Goal: Information Seeking & Learning: Learn about a topic

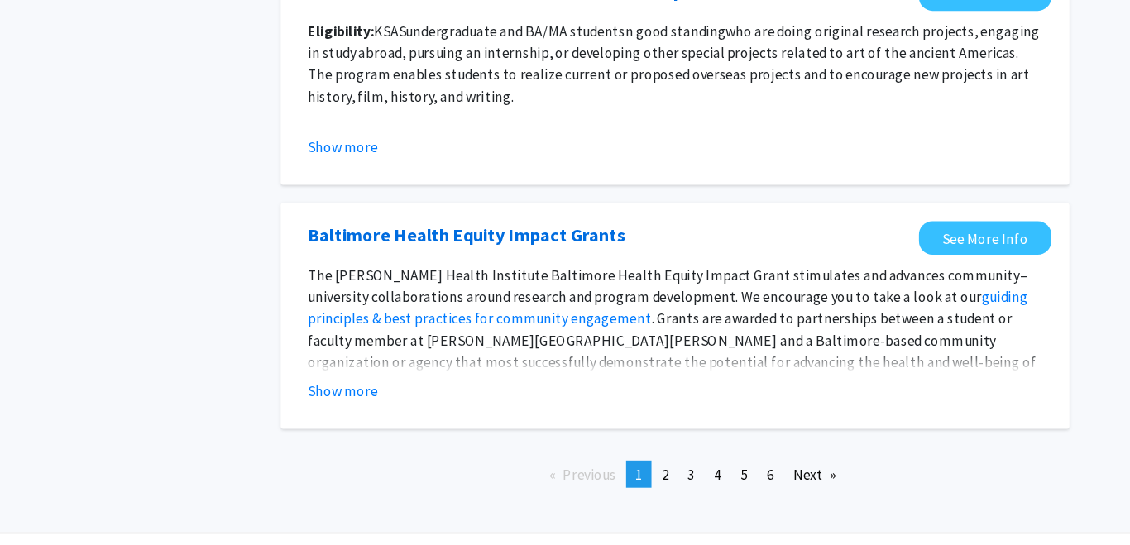
scroll to position [1936, 0]
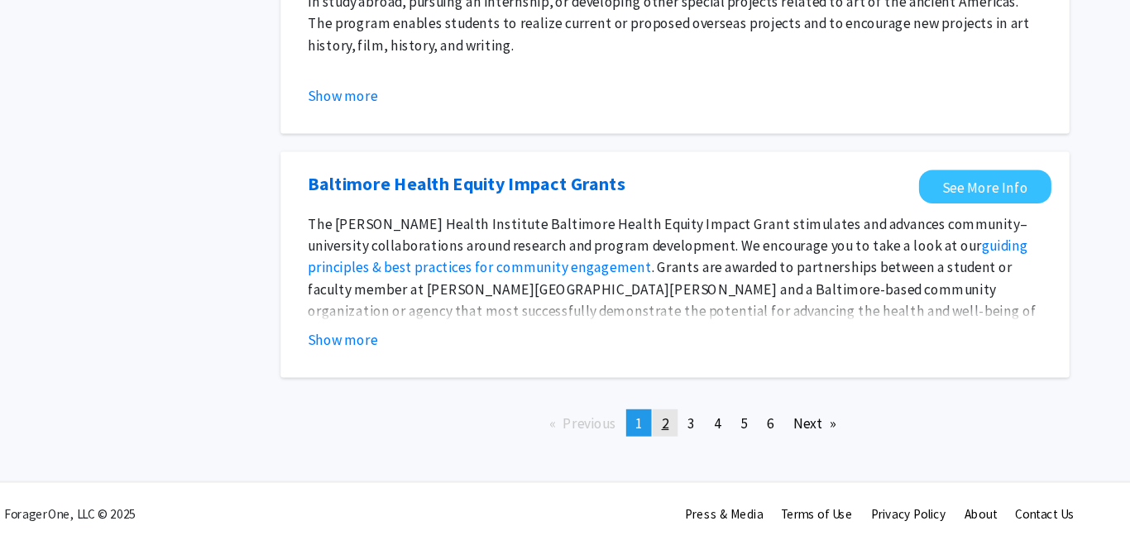
click at [677, 431] on span "2" at bounding box center [680, 433] width 7 height 17
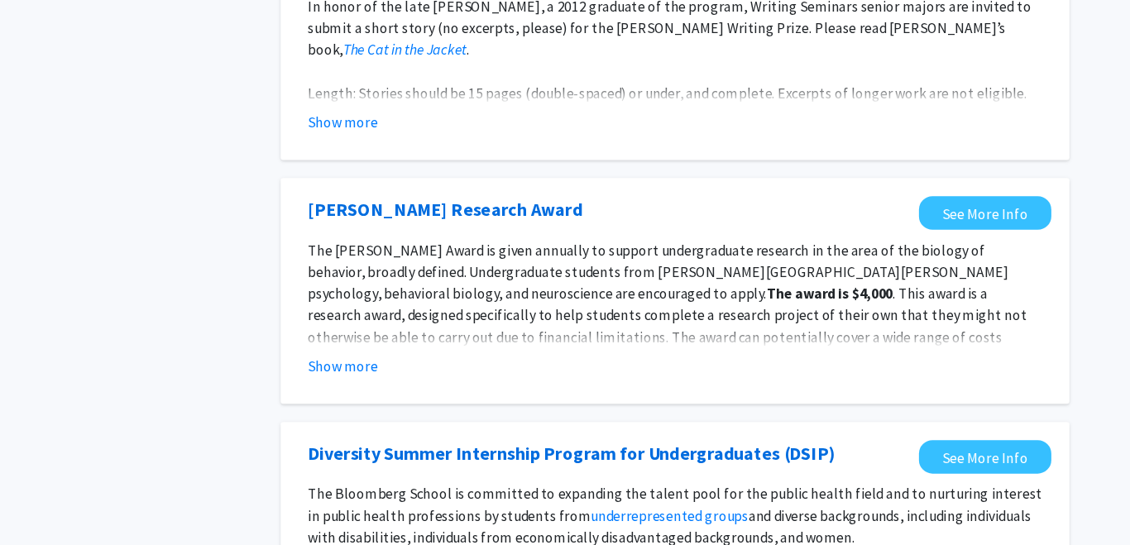
scroll to position [1954, 0]
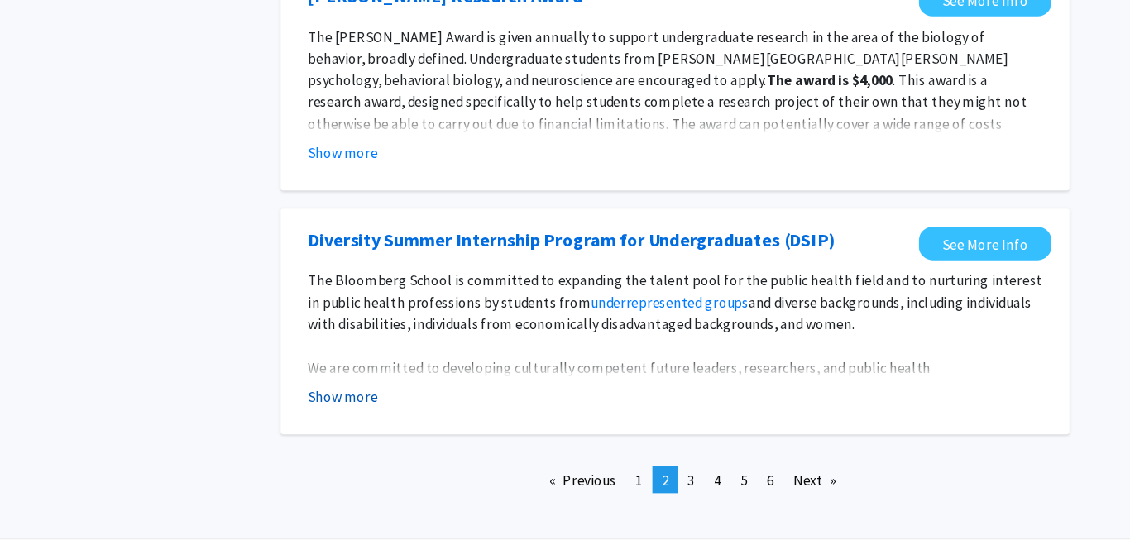
click at [387, 402] on button "Show more" at bounding box center [386, 406] width 64 height 20
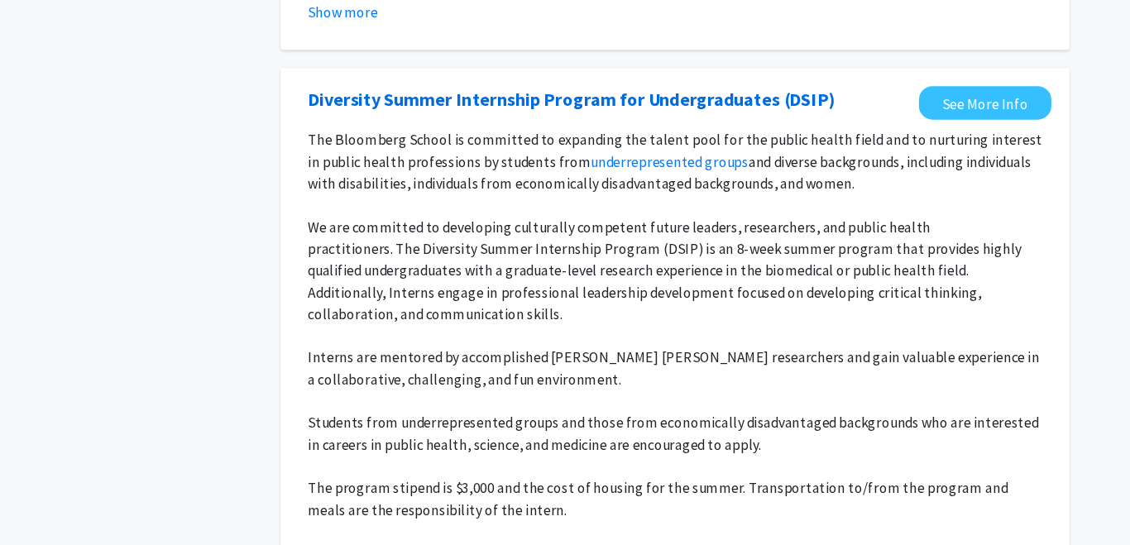
scroll to position [2125, 0]
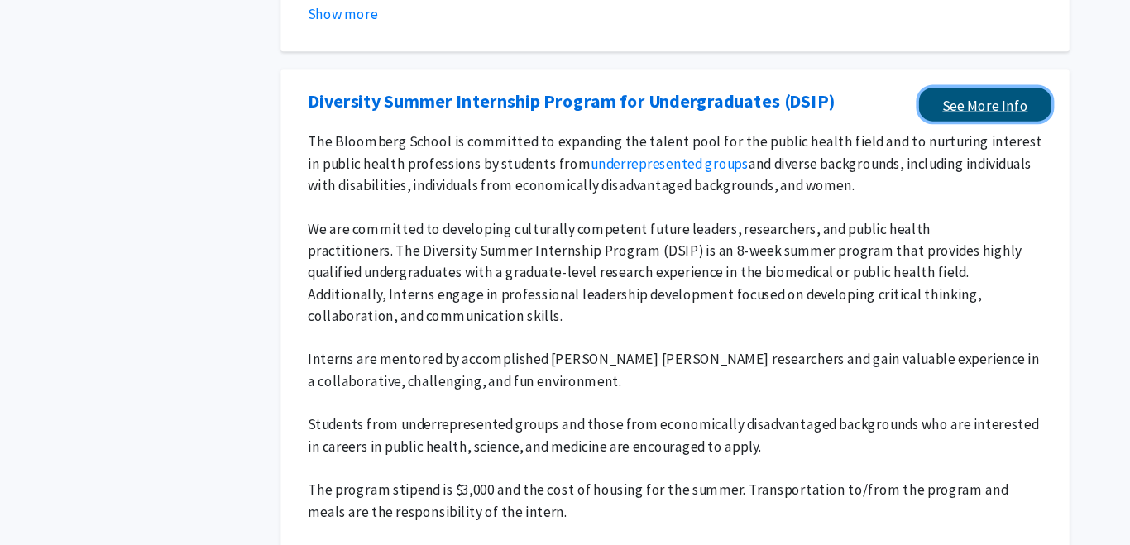
click at [976, 103] on link "See More Info" at bounding box center [972, 95] width 121 height 31
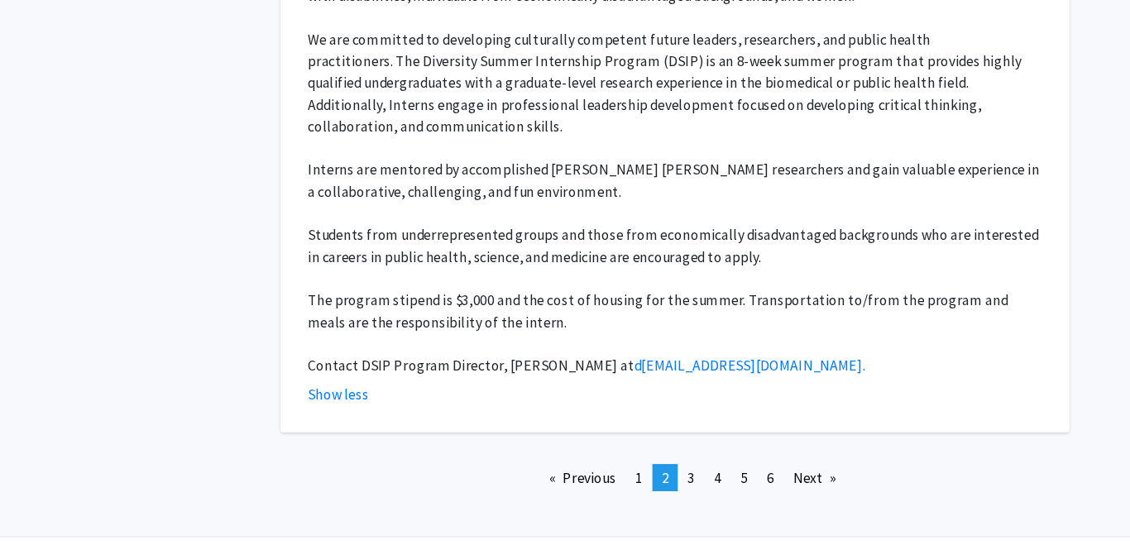
scroll to position [2251, 0]
click at [707, 475] on span "3" at bounding box center [704, 483] width 7 height 17
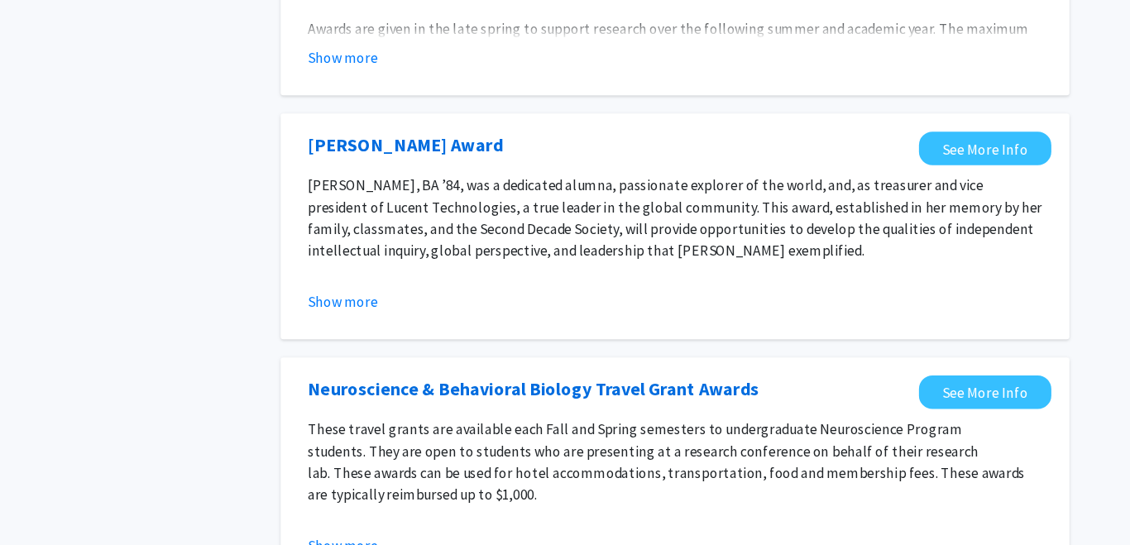
scroll to position [1824, 0]
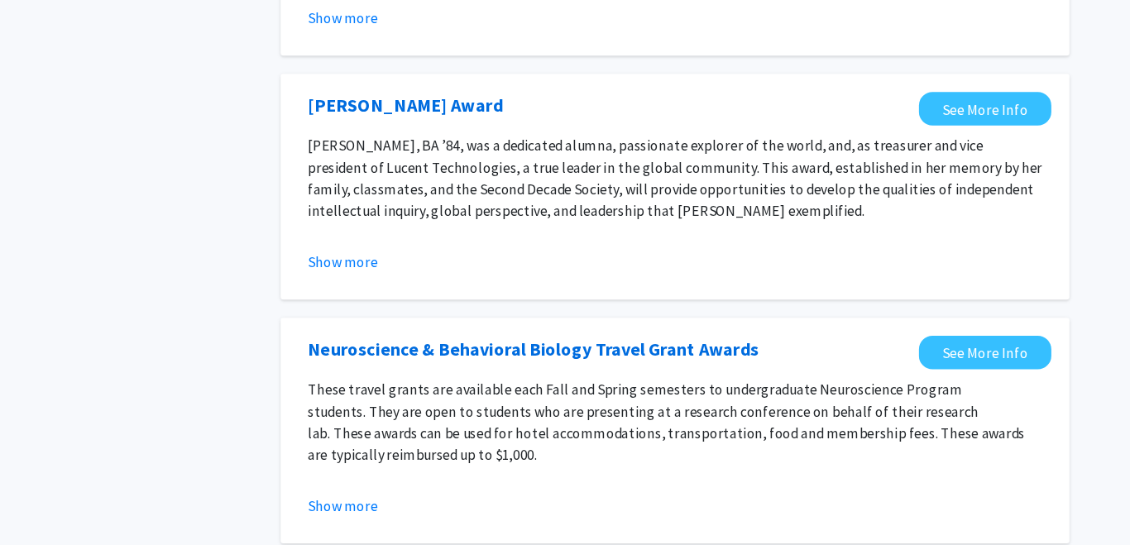
click at [615, 338] on div "Neuroscience & Behavioral Biology Travel Grant Awards See More Info These trave…" at bounding box center [689, 441] width 720 height 206
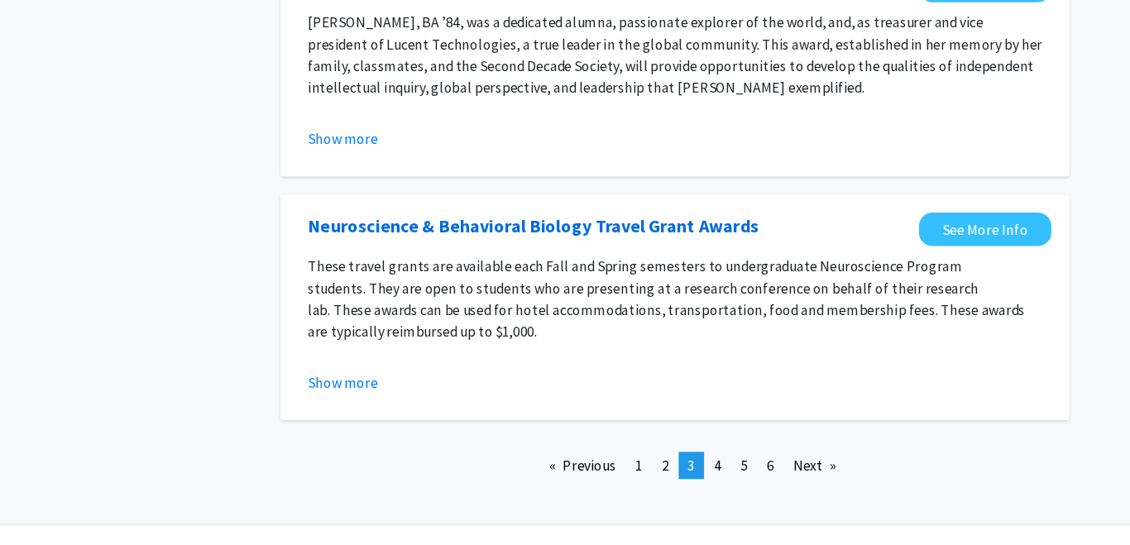
scroll to position [1939, 0]
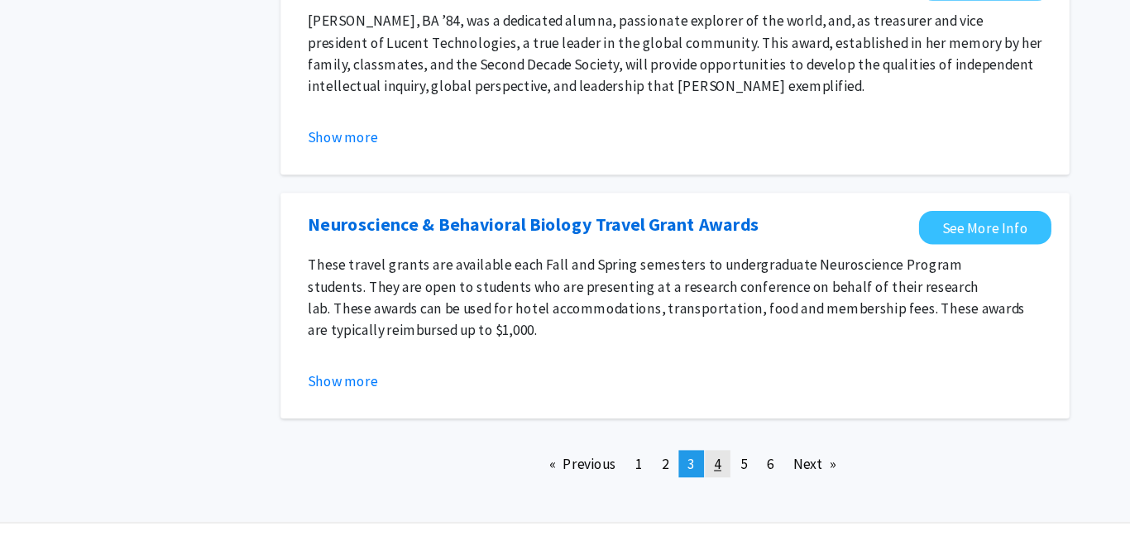
click at [725, 458] on link "page 4" at bounding box center [727, 470] width 23 height 25
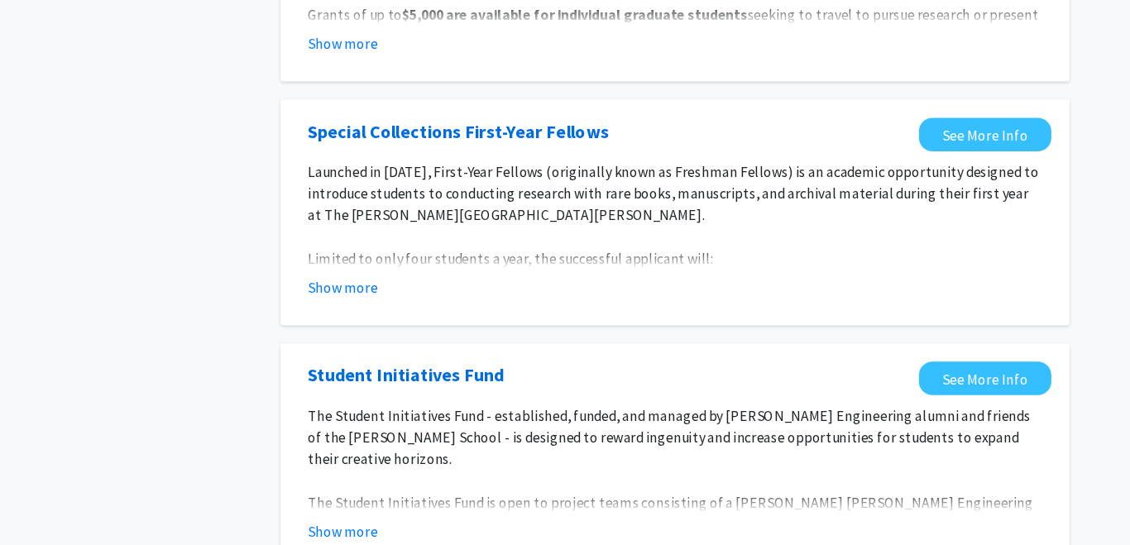
scroll to position [1958, 0]
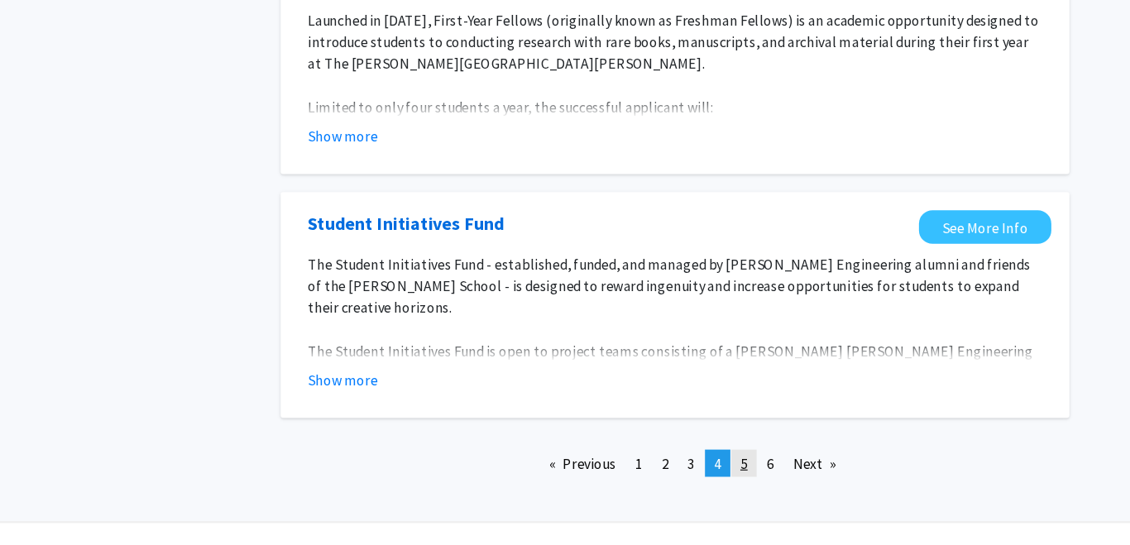
click at [751, 462] on span "5" at bounding box center [752, 470] width 7 height 17
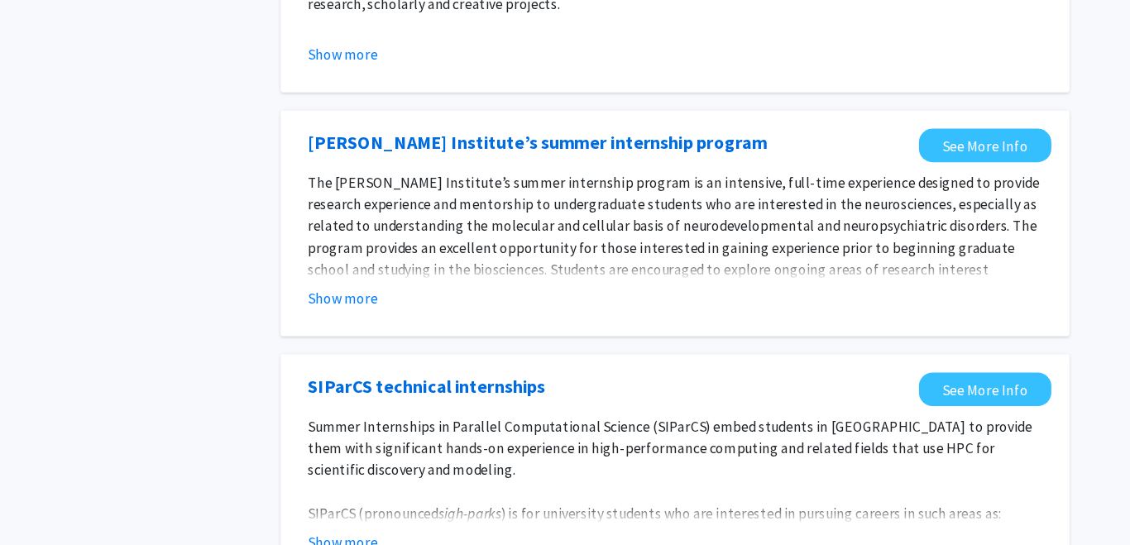
scroll to position [1936, 0]
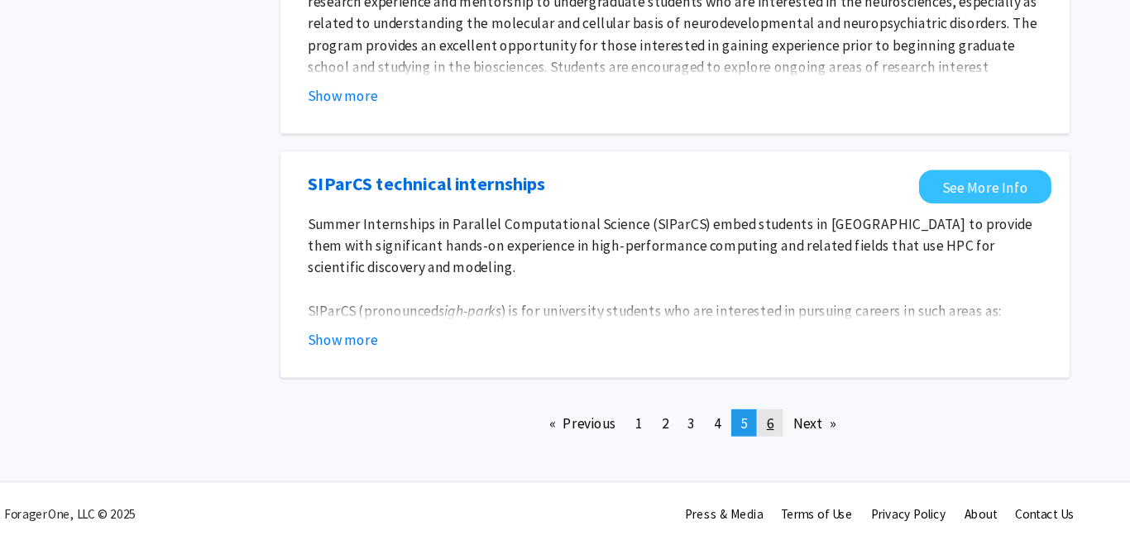
click at [778, 433] on span "6" at bounding box center [776, 433] width 7 height 17
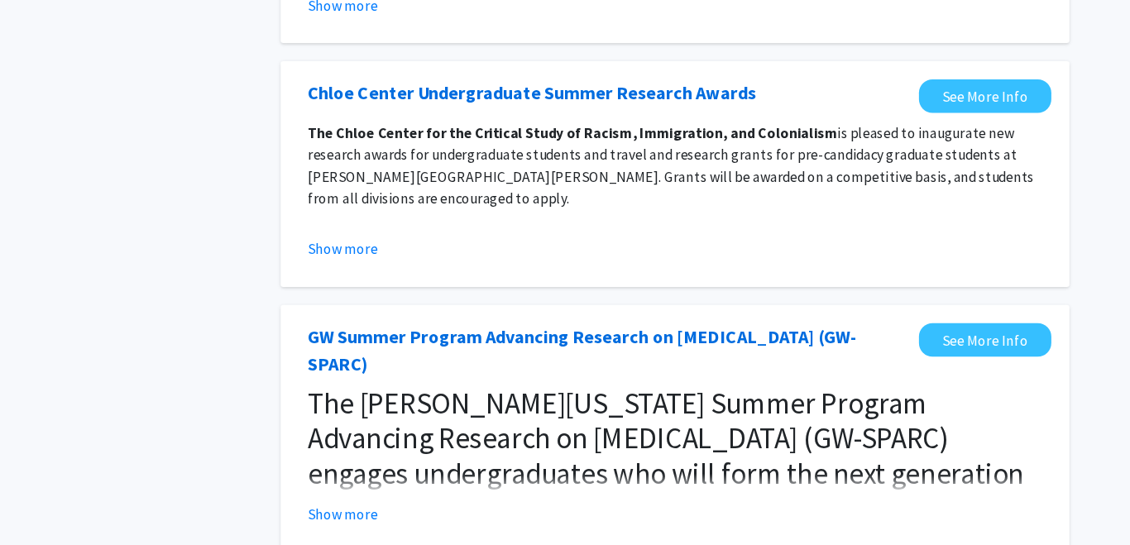
scroll to position [1093, 0]
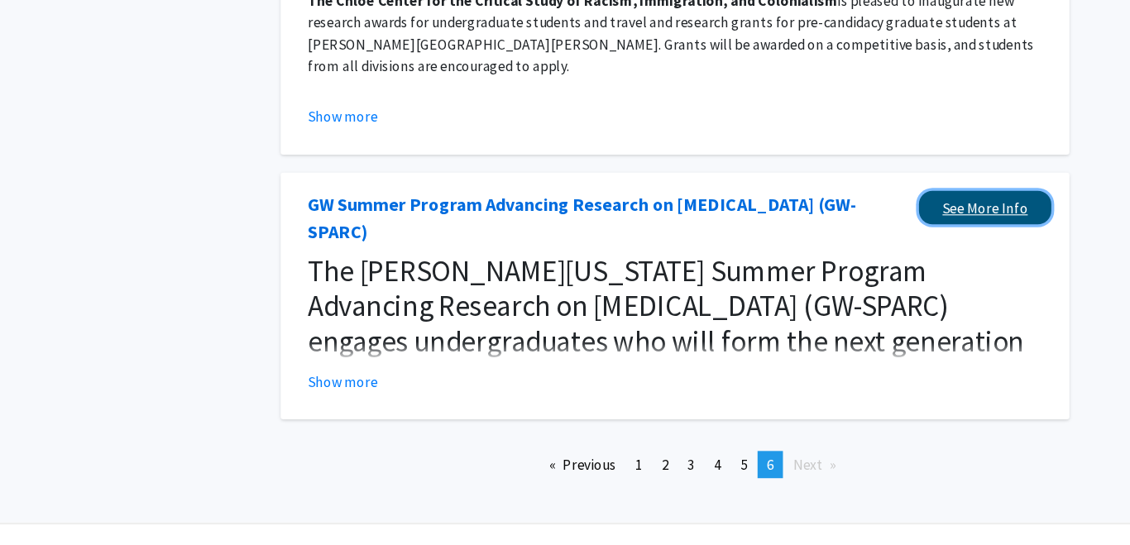
click at [988, 222] on link "See More Info" at bounding box center [972, 237] width 121 height 31
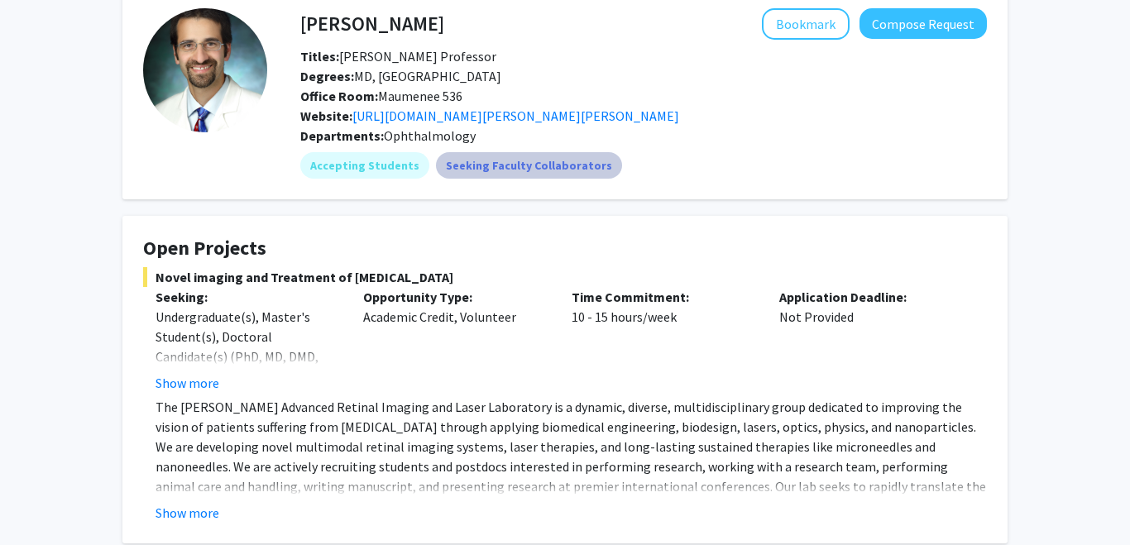
scroll to position [63, 0]
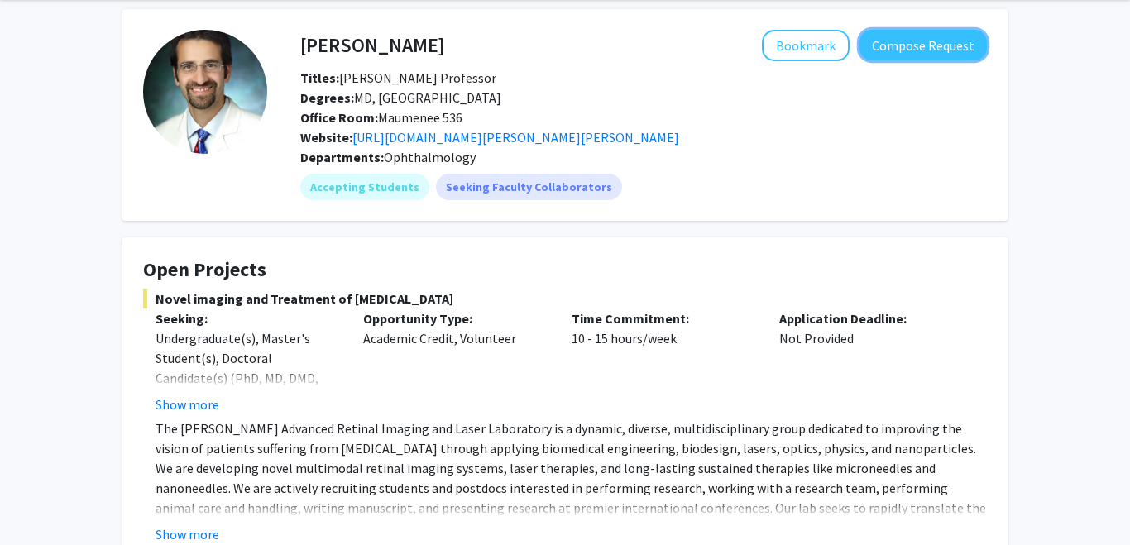
drag, startPoint x: 923, startPoint y: 52, endPoint x: 672, endPoint y: 286, distance: 342.9
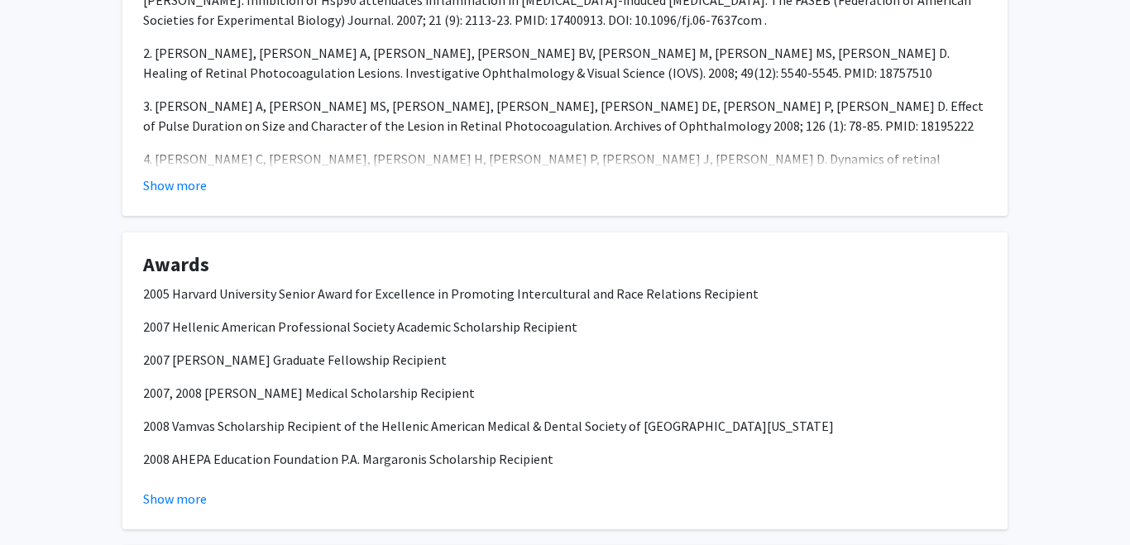
scroll to position [1674, 0]
